Goal: Transaction & Acquisition: Purchase product/service

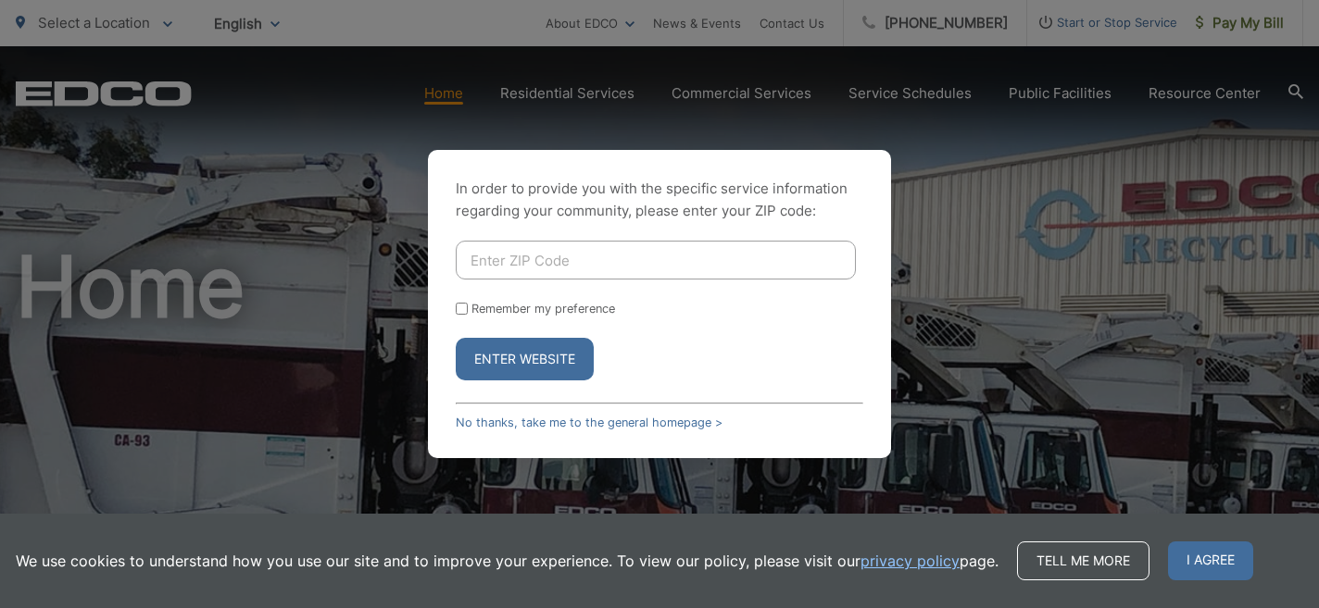
click at [457, 100] on div "In order to provide you with the specific service information regarding your co…" at bounding box center [659, 304] width 1319 height 608
click at [563, 261] on input "Enter ZIP Code" at bounding box center [656, 260] width 400 height 39
type input "92019"
click at [543, 360] on button "Enter Website" at bounding box center [525, 359] width 138 height 43
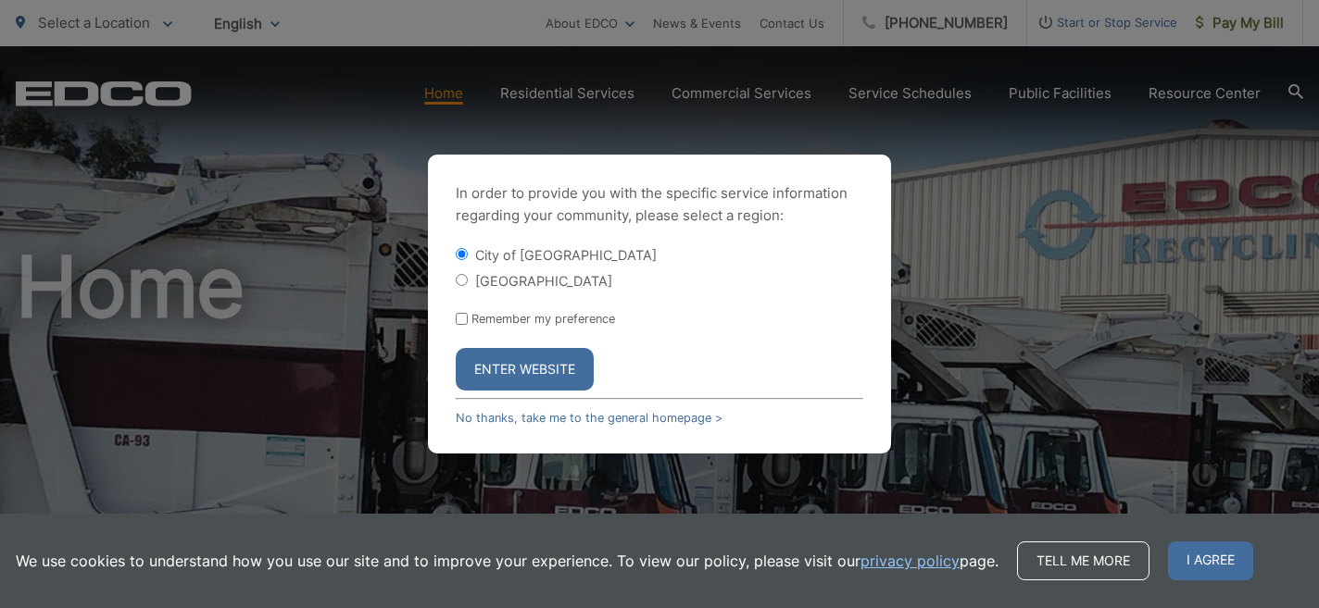
click at [543, 360] on button "Enter Website" at bounding box center [525, 369] width 138 height 43
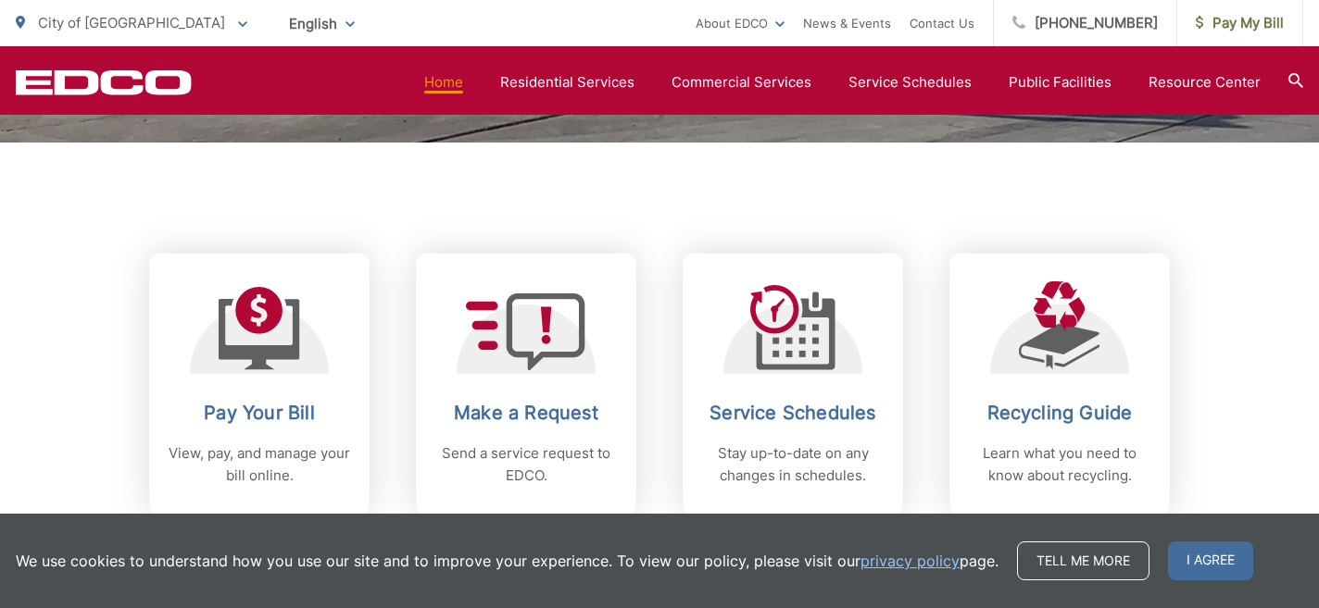
scroll to position [706, 0]
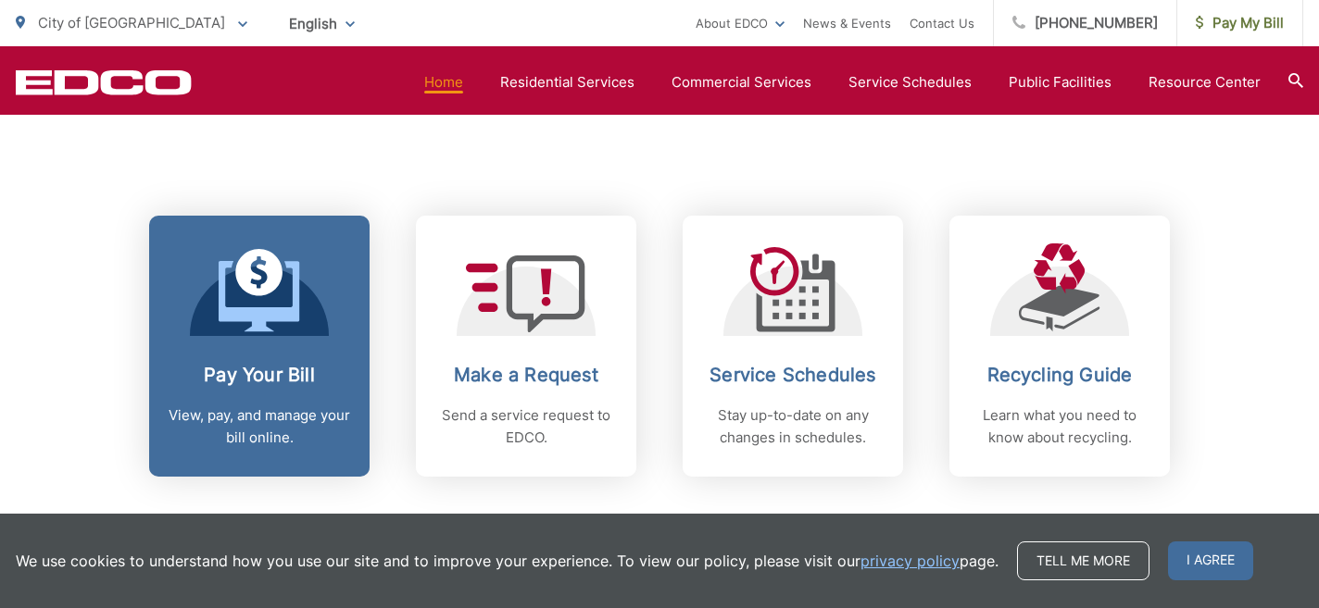
click at [329, 346] on link "Pay Your Bill View, pay, and manage your bill online." at bounding box center [259, 346] width 220 height 261
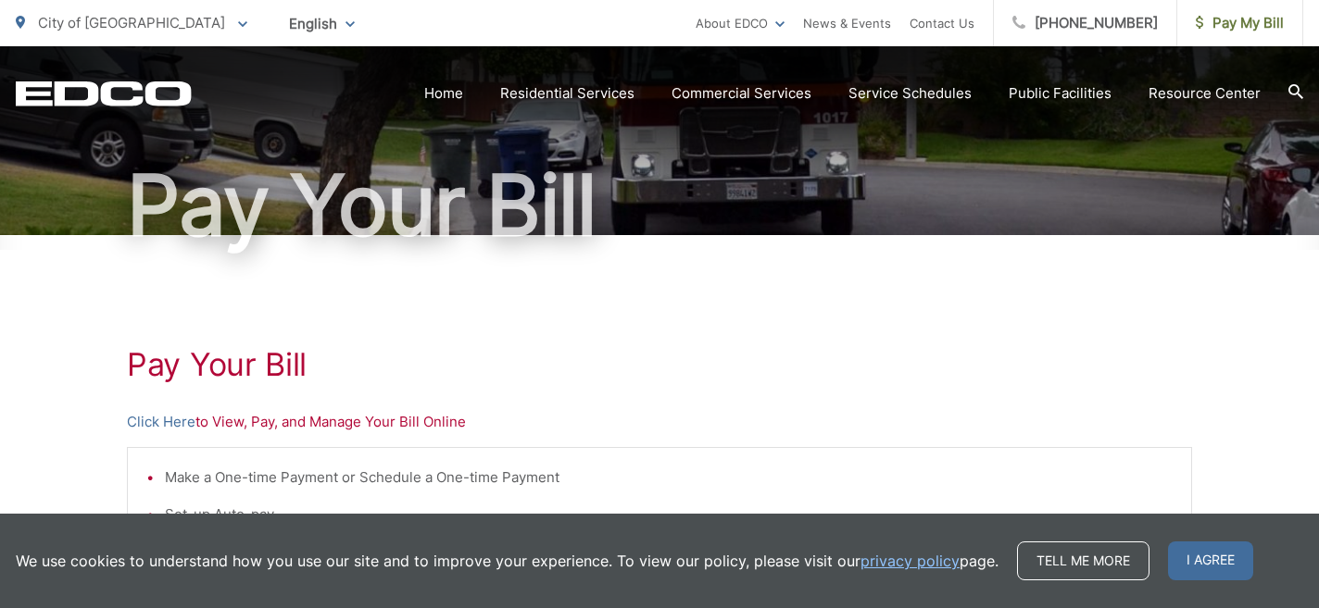
scroll to position [184, 0]
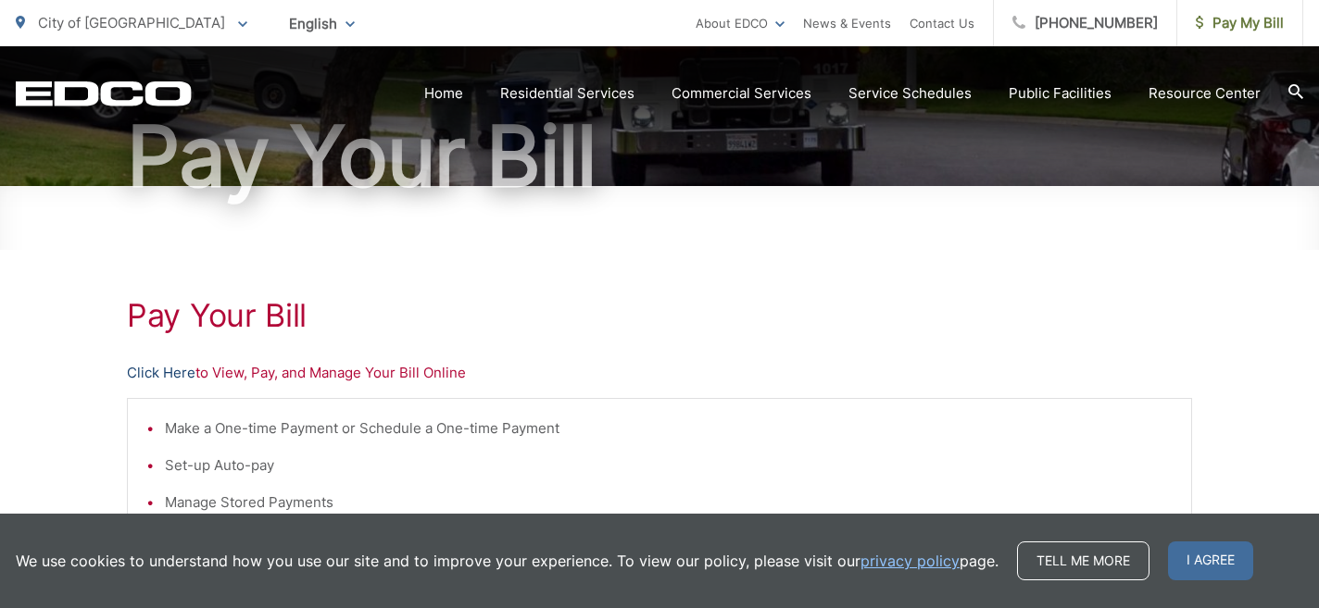
click at [168, 375] on link "Click Here" at bounding box center [161, 373] width 69 height 22
